Goal: Task Accomplishment & Management: Use online tool/utility

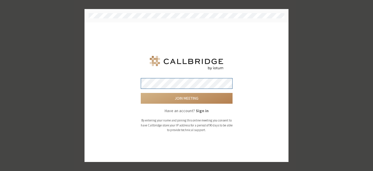
click at [141, 93] on button "Join meeting" at bounding box center [187, 98] width 92 height 11
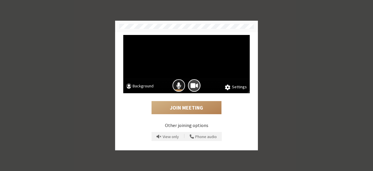
drag, startPoint x: 182, startPoint y: 84, endPoint x: 179, endPoint y: 88, distance: 5.3
click at [179, 88] on button "Mic is on" at bounding box center [178, 85] width 13 height 13
click at [179, 88] on span "Mic is off" at bounding box center [179, 86] width 8 height 8
click at [179, 88] on span "Mic is on" at bounding box center [178, 86] width 5 height 8
click at [179, 88] on span "Mic is off" at bounding box center [179, 86] width 8 height 8
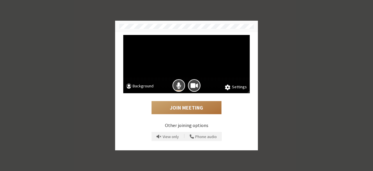
click at [184, 104] on button "Join Meeting" at bounding box center [186, 107] width 70 height 13
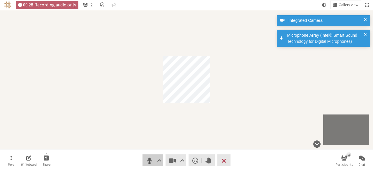
click at [148, 158] on span "Mute (Alt+A)" at bounding box center [149, 160] width 8 height 8
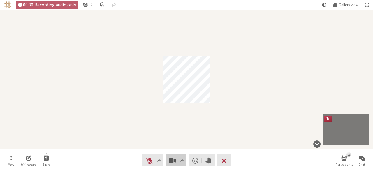
click at [172, 162] on span "Stop video (Alt+V)" at bounding box center [172, 160] width 8 height 8
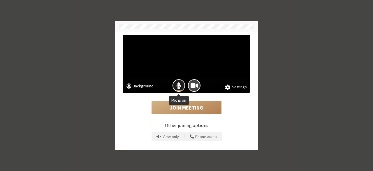
click at [182, 85] on button "Mic is on" at bounding box center [178, 85] width 13 height 13
click at [196, 88] on span "Camera is on" at bounding box center [193, 86] width 7 height 8
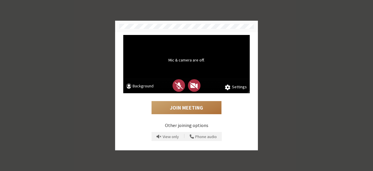
click at [190, 110] on button "Join Meeting" at bounding box center [186, 107] width 70 height 13
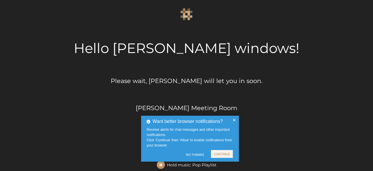
click at [160, 164] on div "Want better browser notifications? Receive alerts for chat messages and other i…" at bounding box center [186, 140] width 93 height 52
